Goal: Navigation & Orientation: Find specific page/section

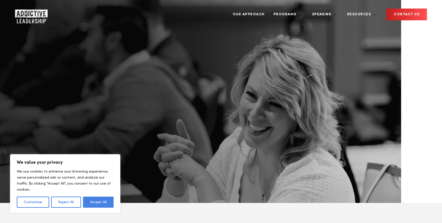
click at [93, 201] on button "Accept All" at bounding box center [98, 201] width 31 height 11
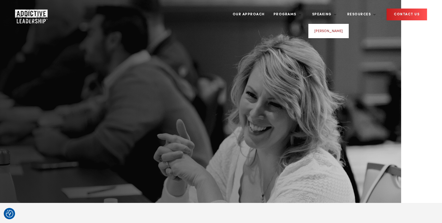
click at [340, 29] on link "[PERSON_NAME]" at bounding box center [328, 31] width 28 height 4
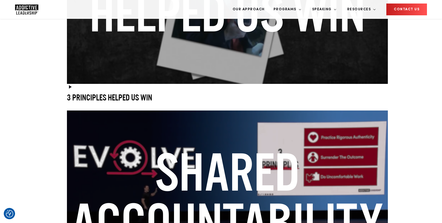
scroll to position [1123, 0]
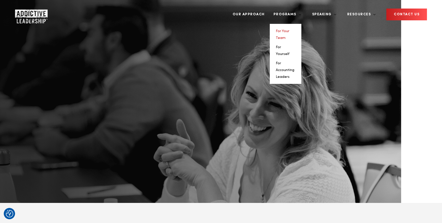
click at [289, 29] on link "For Your Team" at bounding box center [283, 34] width 14 height 10
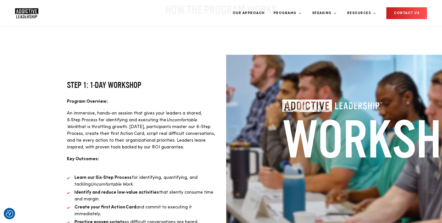
scroll to position [727, 0]
